Goal: Task Accomplishment & Management: Use online tool/utility

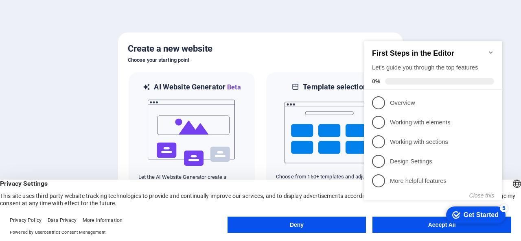
click at [417, 224] on div "checkmark Get Started 5 First Steps in the Editor Let's guide you through the t…" at bounding box center [434, 128] width 148 height 197
click at [433, 220] on div "checkmark Get Started 5 First Steps in the Editor Let's guide you through the t…" at bounding box center [434, 128] width 148 height 197
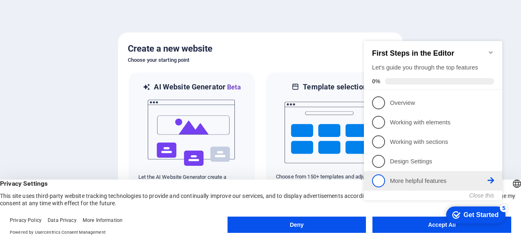
click at [382, 180] on span "5" at bounding box center [378, 181] width 13 height 13
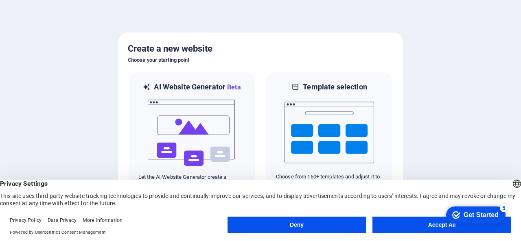
click at [413, 227] on button "Accept All" at bounding box center [441, 225] width 139 height 16
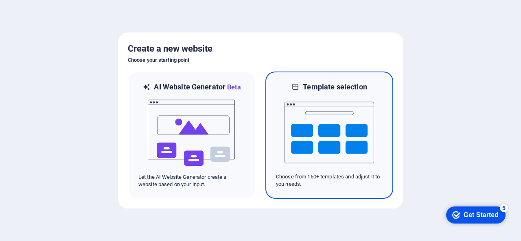
click at [299, 155] on img at bounding box center [328, 132] width 89 height 81
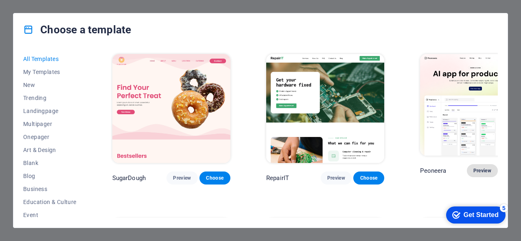
click at [473, 169] on span "Preview" at bounding box center [482, 171] width 18 height 7
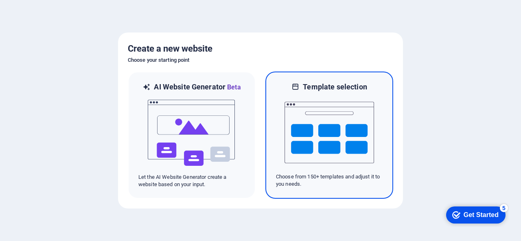
click at [325, 128] on img at bounding box center [328, 132] width 89 height 81
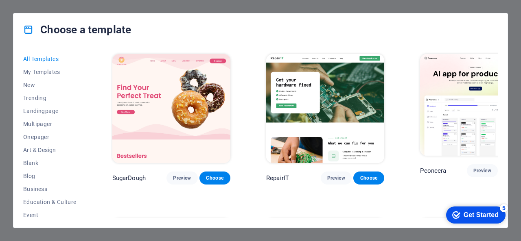
drag, startPoint x: 498, startPoint y: 57, endPoint x: 497, endPoint y: 63, distance: 6.1
click at [497, 63] on div "All Templates My Templates New Trending Landingpage Multipager Onepager Art & D…" at bounding box center [260, 137] width 494 height 182
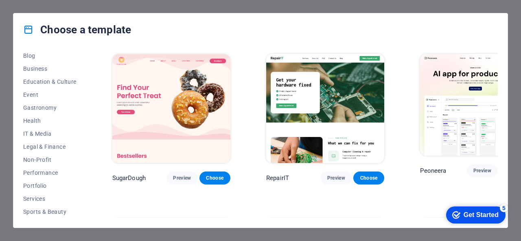
scroll to position [128, 0]
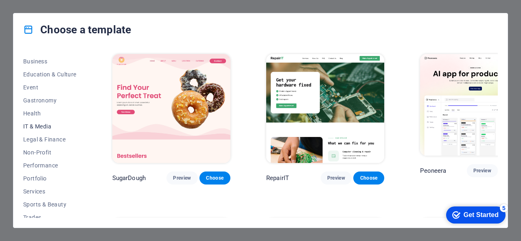
click at [32, 126] on span "IT & Media" at bounding box center [49, 126] width 53 height 7
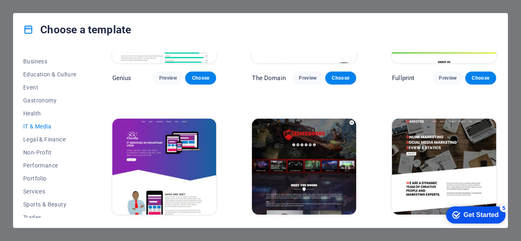
scroll to position [407, 0]
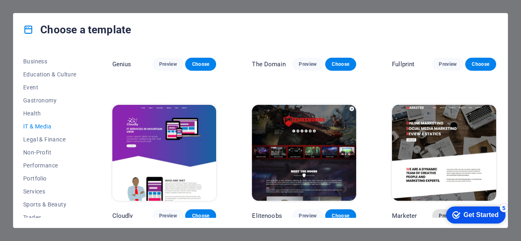
click at [439, 213] on span "Preview" at bounding box center [448, 216] width 18 height 7
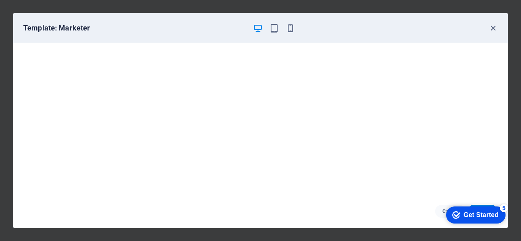
click at [470, 220] on div "checkmark Get Started 5" at bounding box center [475, 215] width 59 height 17
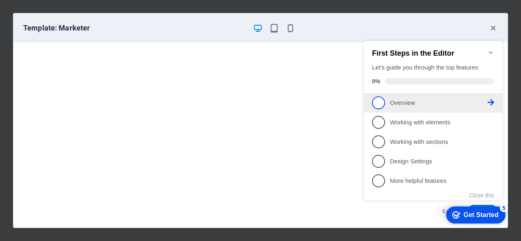
click at [393, 108] on link "1 Overview - incomplete" at bounding box center [433, 102] width 122 height 13
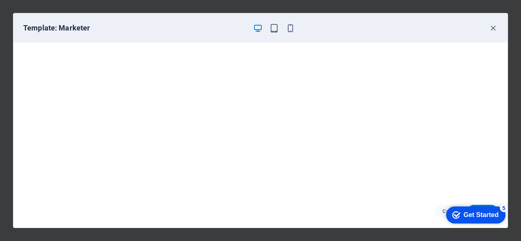
click at [467, 218] on div "Get Started" at bounding box center [480, 215] width 35 height 7
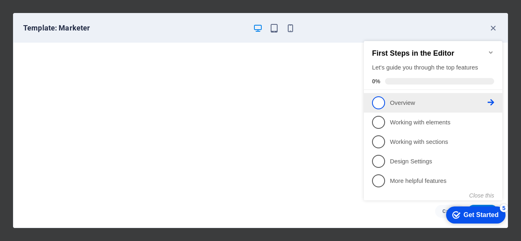
click at [375, 103] on span "1" at bounding box center [378, 102] width 13 height 13
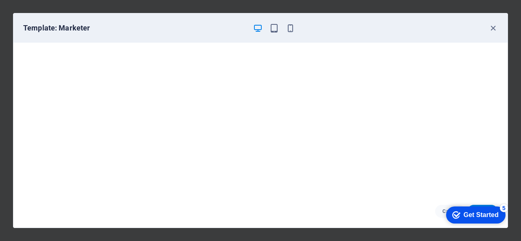
click at [473, 219] on div "checkmark Get Started 5" at bounding box center [475, 215] width 59 height 17
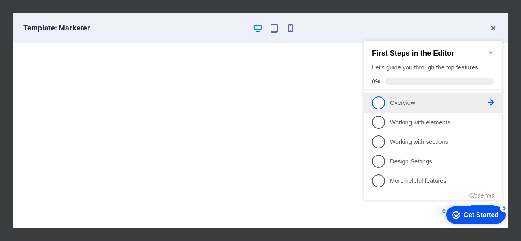
click at [381, 105] on span "1" at bounding box center [378, 102] width 13 height 13
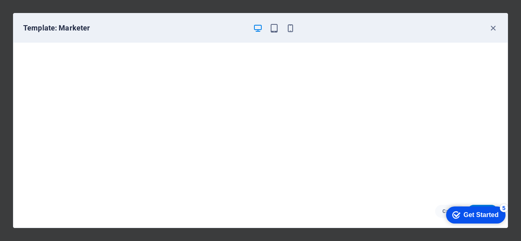
click at [482, 214] on div "Get Started" at bounding box center [480, 215] width 35 height 7
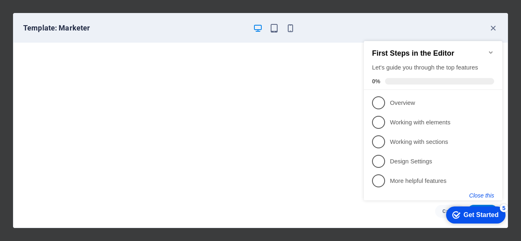
click at [484, 196] on button "Close this" at bounding box center [481, 195] width 25 height 7
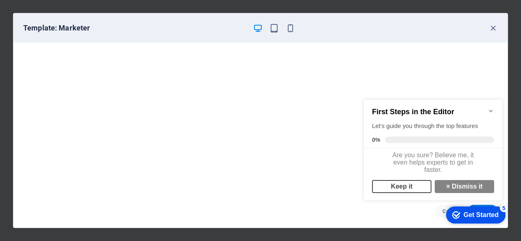
click at [417, 193] on link "Keep it" at bounding box center [401, 186] width 59 height 13
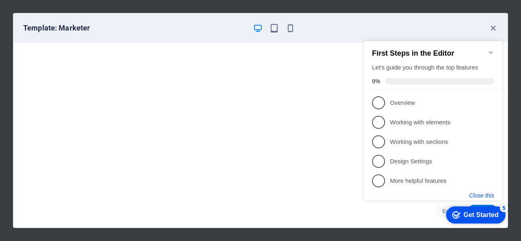
click at [484, 196] on button "Close this" at bounding box center [481, 195] width 25 height 7
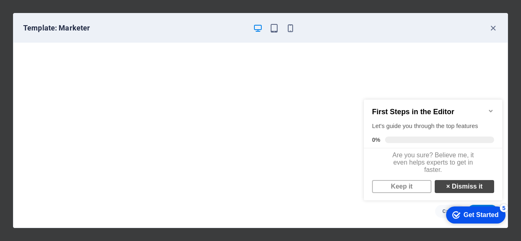
click at [466, 190] on link "× Dismiss it" at bounding box center [463, 186] width 59 height 13
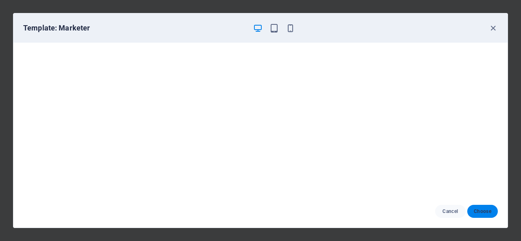
click at [480, 212] on span "Choose" at bounding box center [482, 211] width 17 height 7
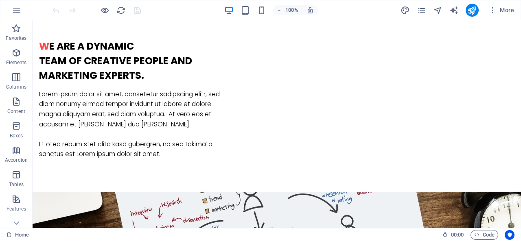
scroll to position [508, 0]
